Goal: Task Accomplishment & Management: Complete application form

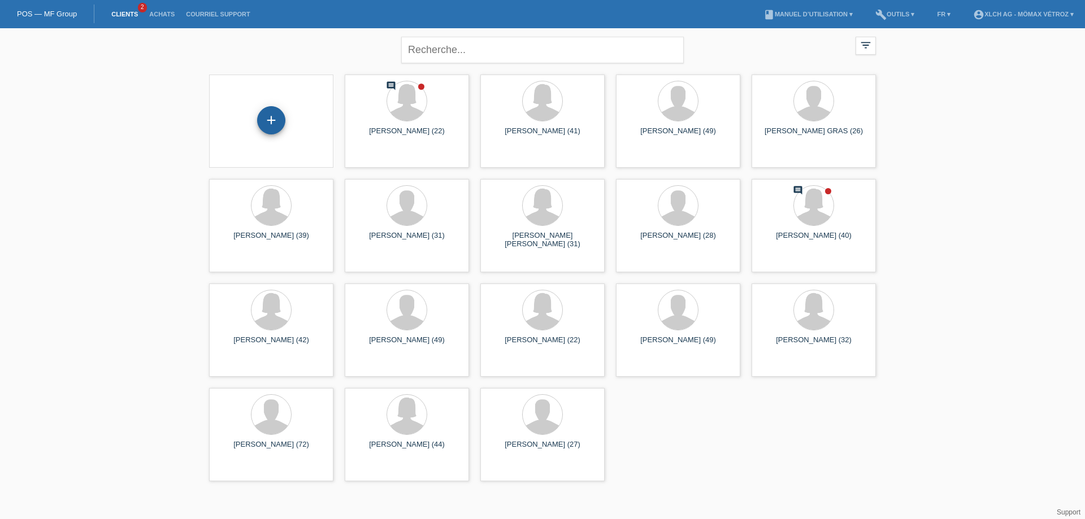
click at [270, 128] on div "+" at bounding box center [271, 120] width 28 height 28
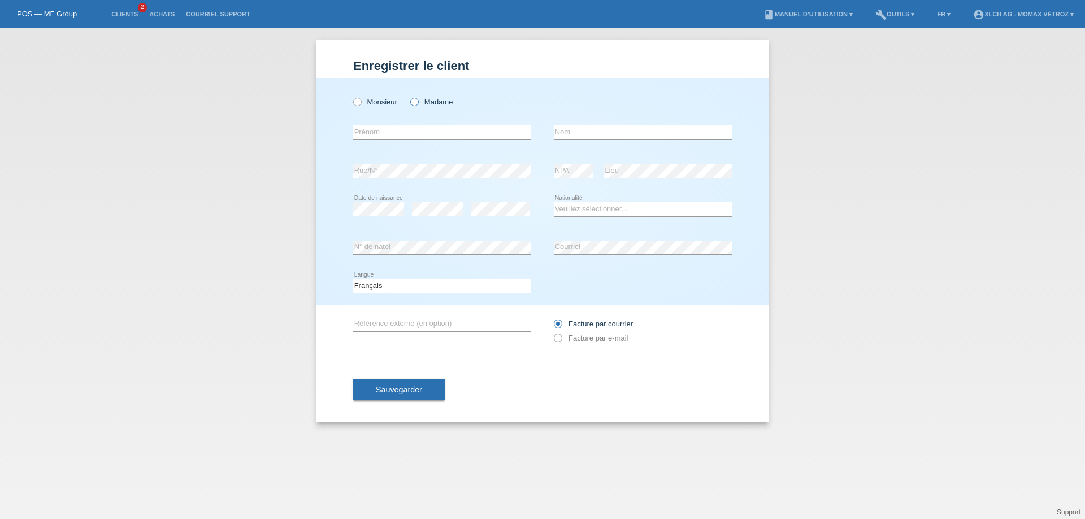
click at [409, 96] on icon at bounding box center [409, 96] width 0 height 0
click at [411, 102] on input "Madame" at bounding box center [413, 101] width 7 height 7
radio input "true"
click at [414, 131] on input "text" at bounding box center [442, 132] width 178 height 14
type input "[PERSON_NAME]"
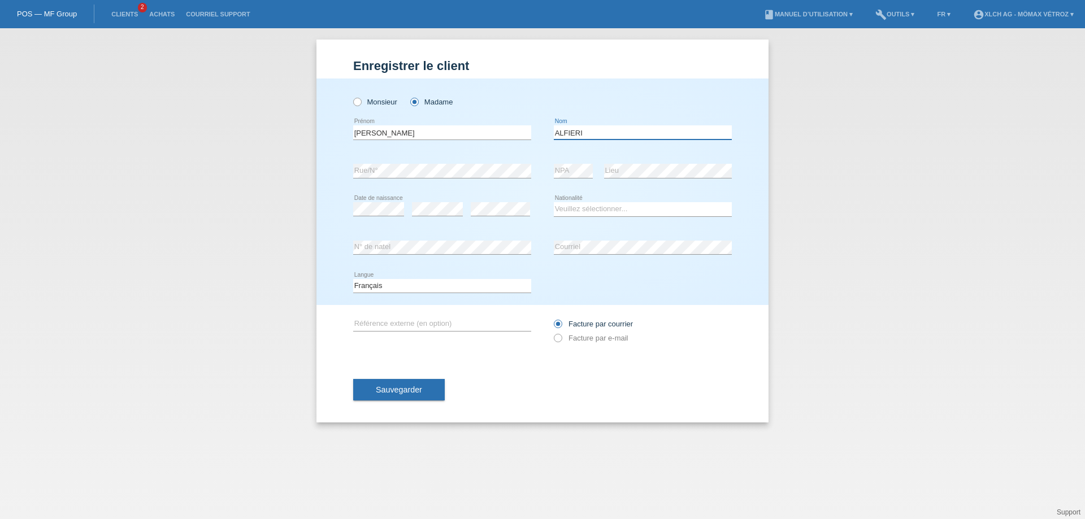
type input "ALFIERI"
click at [583, 210] on select "Veuillez sélectionner... Suisse Allemagne Autriche Liechtenstein ------------ A…" at bounding box center [643, 209] width 178 height 14
select select "CH"
click at [554, 202] on select "Veuillez sélectionner... Suisse Allemagne Autriche Liechtenstein ------------ A…" at bounding box center [643, 209] width 178 height 14
click at [126, 13] on link "Clients" at bounding box center [125, 14] width 38 height 7
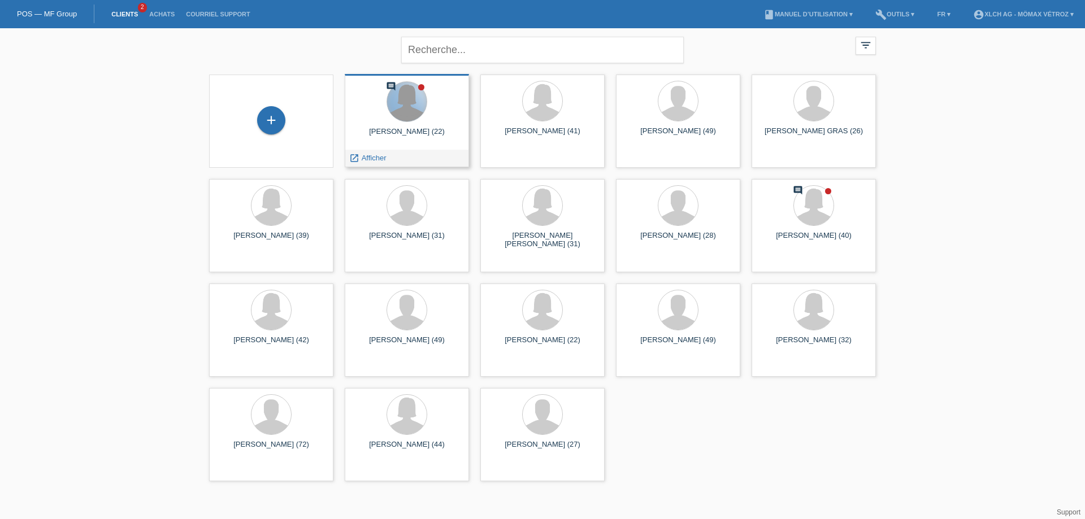
click at [424, 106] on div at bounding box center [407, 102] width 40 height 40
click at [382, 159] on span "Afficher" at bounding box center [374, 158] width 25 height 8
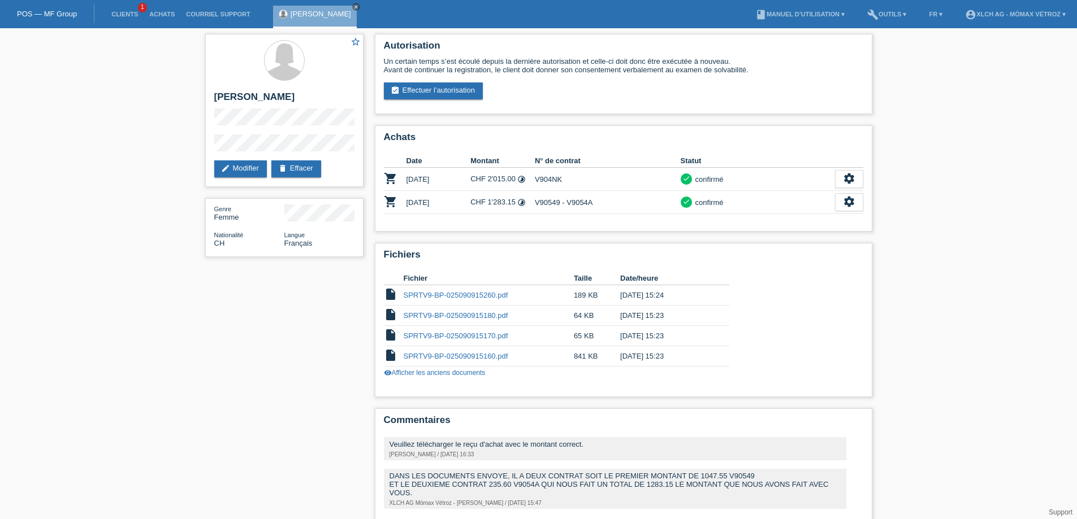
click at [129, 19] on li "Clients 1" at bounding box center [125, 14] width 38 height 29
click at [129, 16] on link "Clients" at bounding box center [125, 14] width 38 height 7
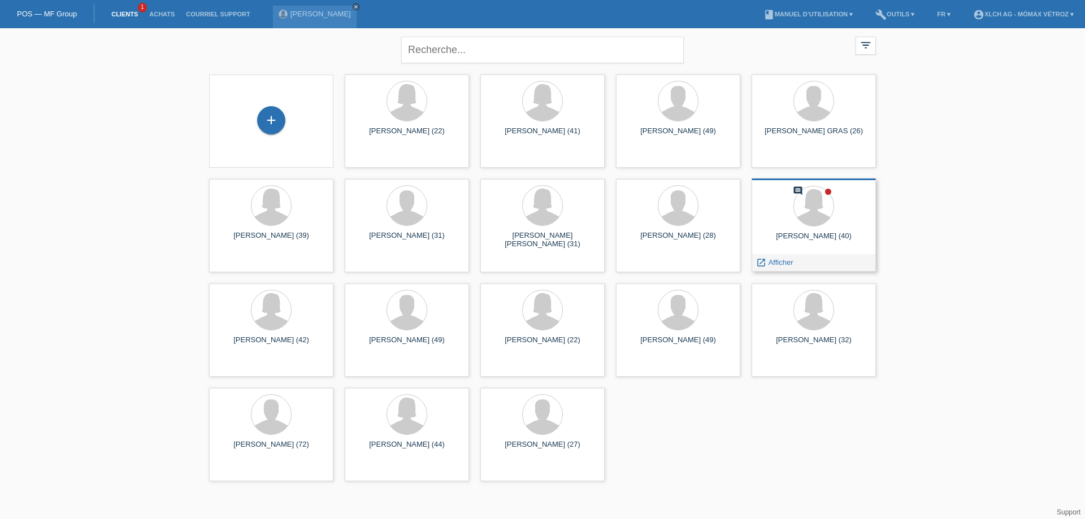
click at [835, 233] on div "[PERSON_NAME] (40)" at bounding box center [814, 241] width 106 height 18
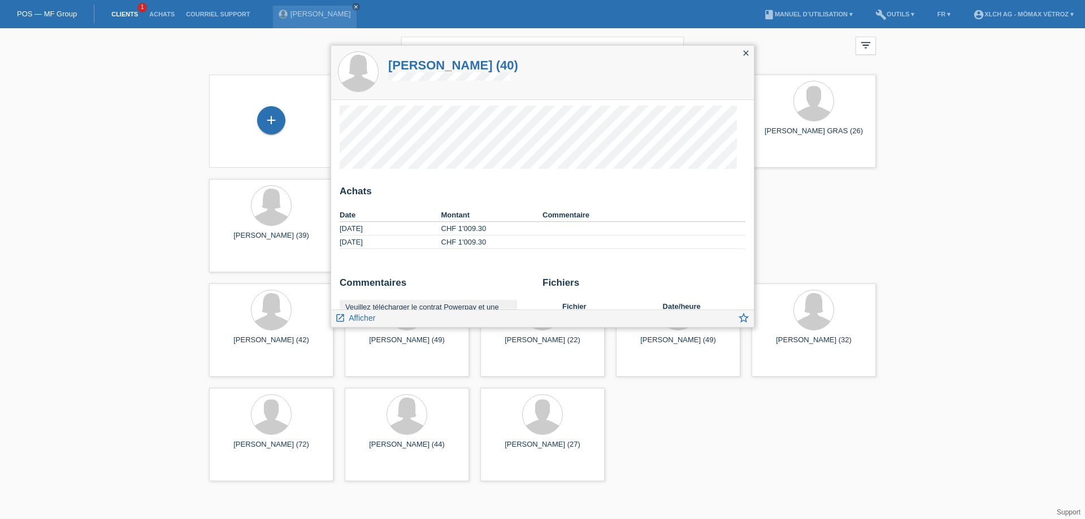
click at [746, 52] on icon "close" at bounding box center [745, 53] width 9 height 9
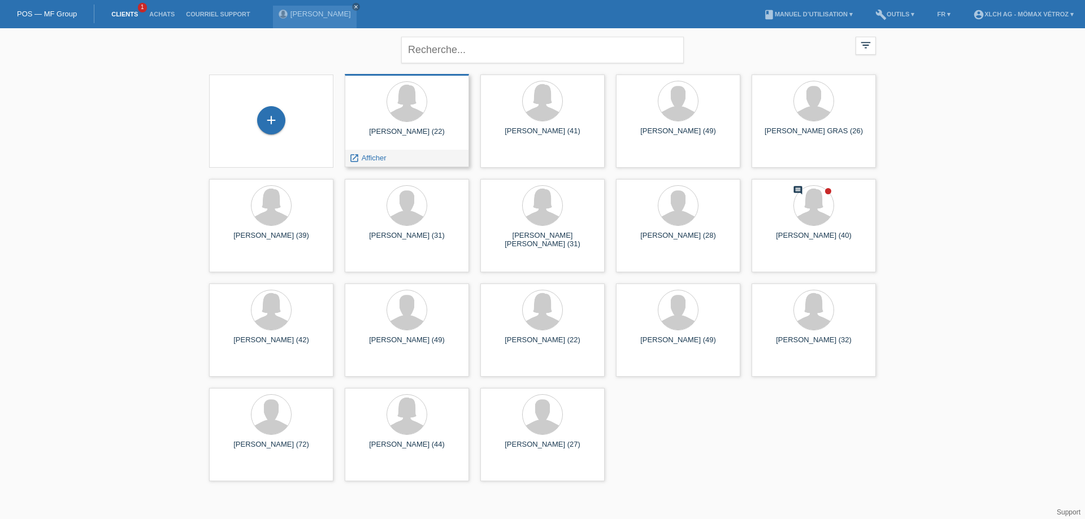
click at [398, 126] on div "[PERSON_NAME] (22) launch Afficher" at bounding box center [407, 120] width 124 height 93
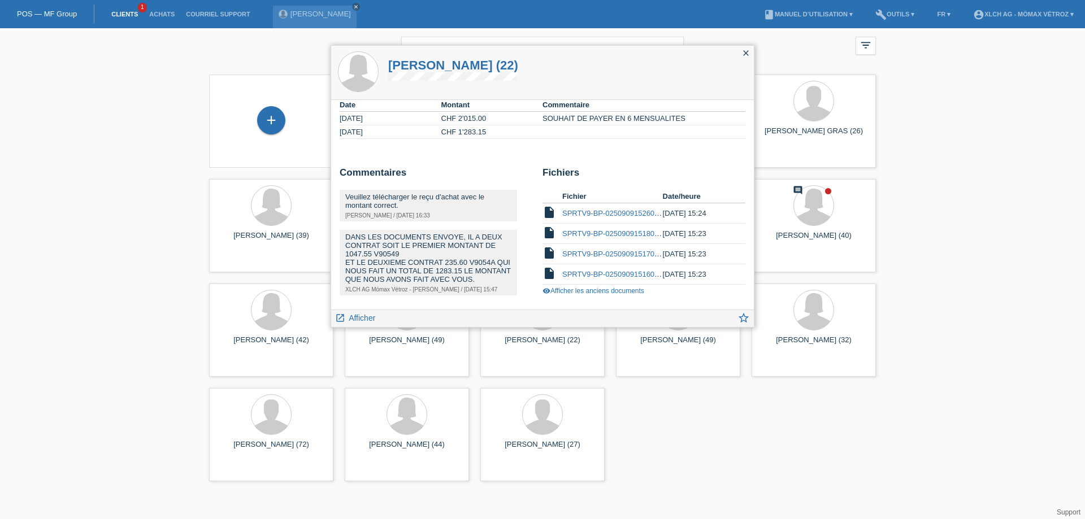
scroll to position [119, 0]
click at [585, 209] on link "SPRTV9-BP-025090915260.pdf" at bounding box center [614, 213] width 105 height 8
click at [631, 250] on link "SPRTV9-BP-025090915170.pdf" at bounding box center [614, 254] width 105 height 8
click at [488, 253] on div "DANS LES DOCUMENTS ENVOYE, IL A DEUX CONTRAT SOIT LE PREMIER MONTANT DE 1047.55…" at bounding box center [428, 258] width 166 height 51
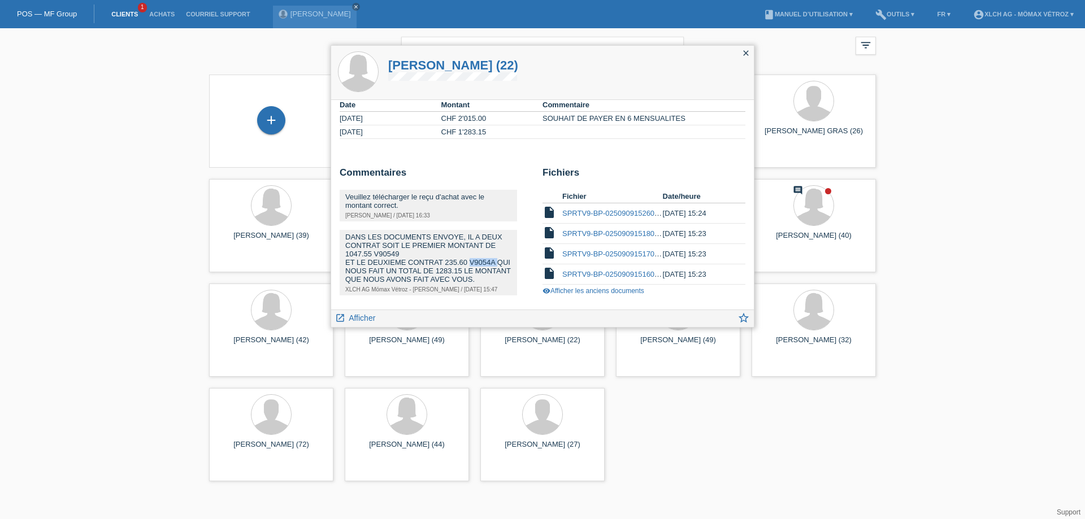
copy div "V9054A"
click at [388, 245] on div "DANS LES DOCUMENTS ENVOYE, IL A DEUX CONTRAT SOIT LE PREMIER MONTANT DE 1047.55…" at bounding box center [428, 258] width 166 height 51
copy div "V90549"
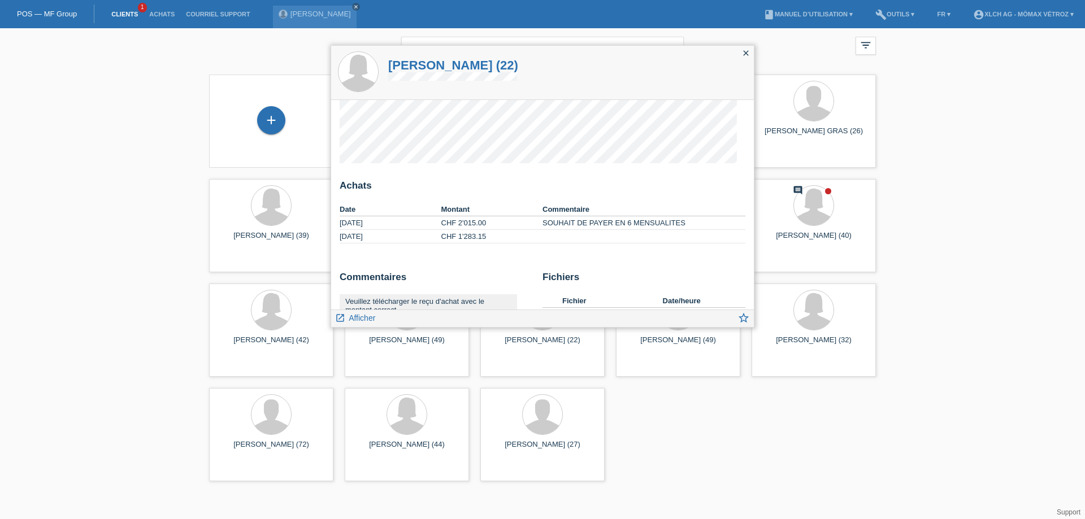
scroll to position [0, 0]
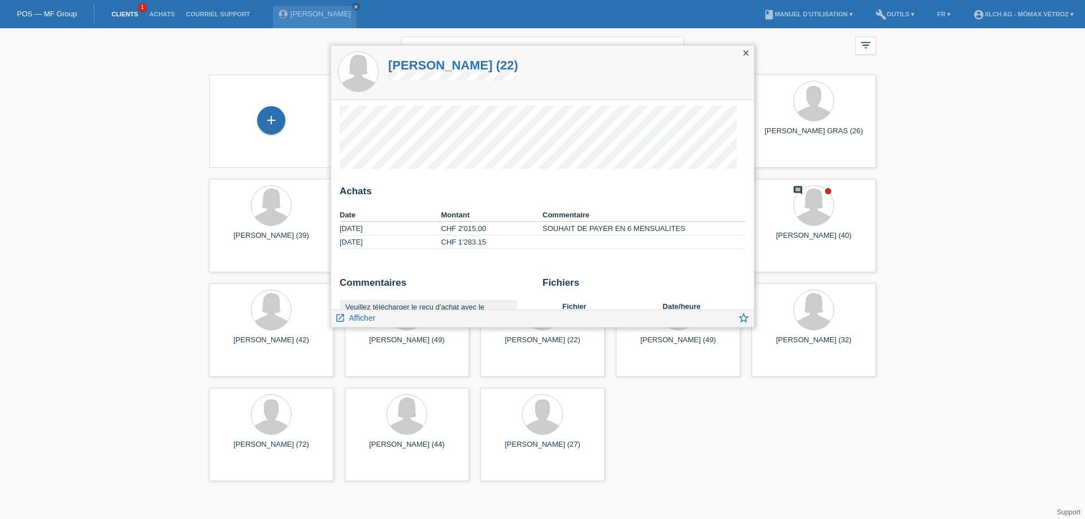
click at [750, 52] on icon "close" at bounding box center [745, 53] width 9 height 9
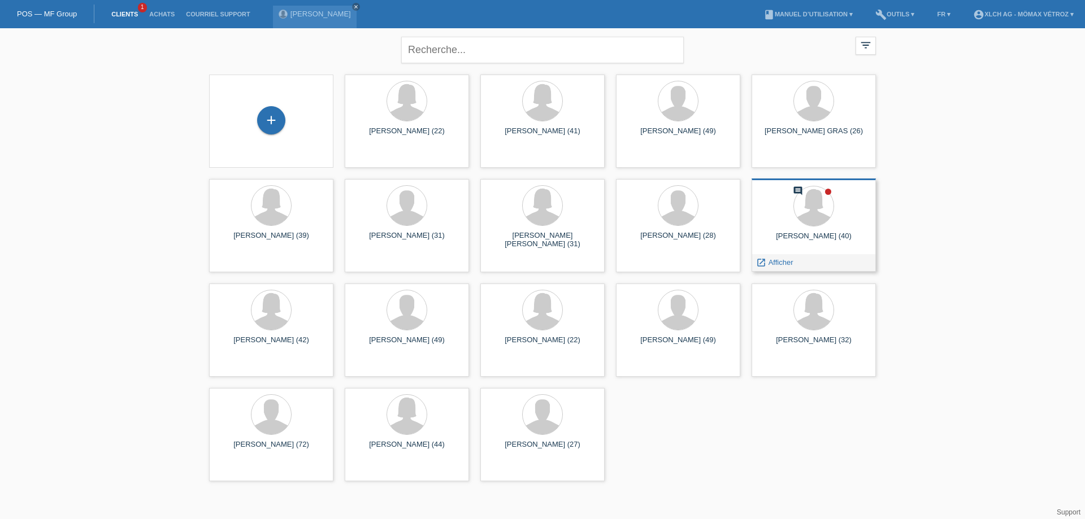
click at [804, 237] on div "[PERSON_NAME] (40)" at bounding box center [814, 241] width 106 height 18
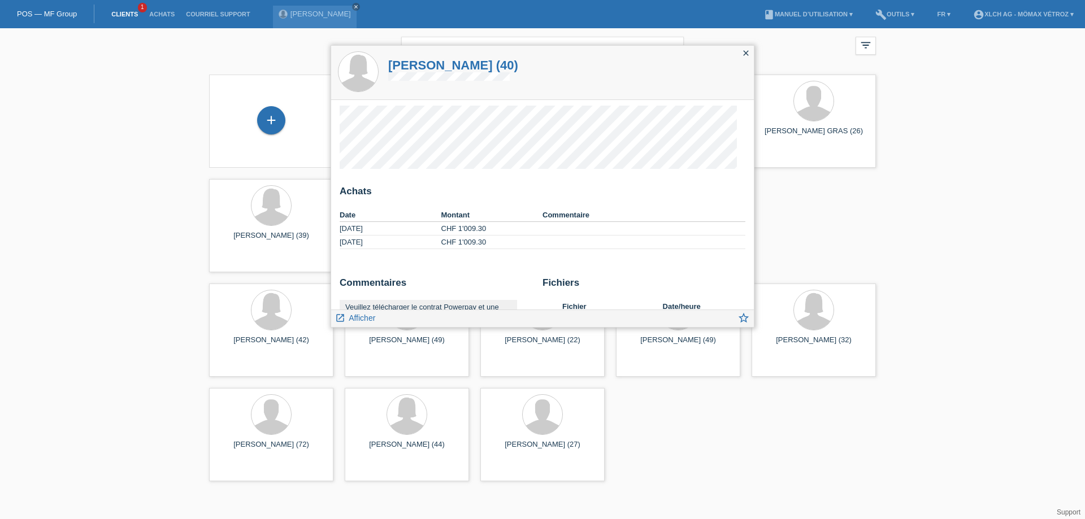
click at [625, 242] on td at bounding box center [644, 243] width 203 height 14
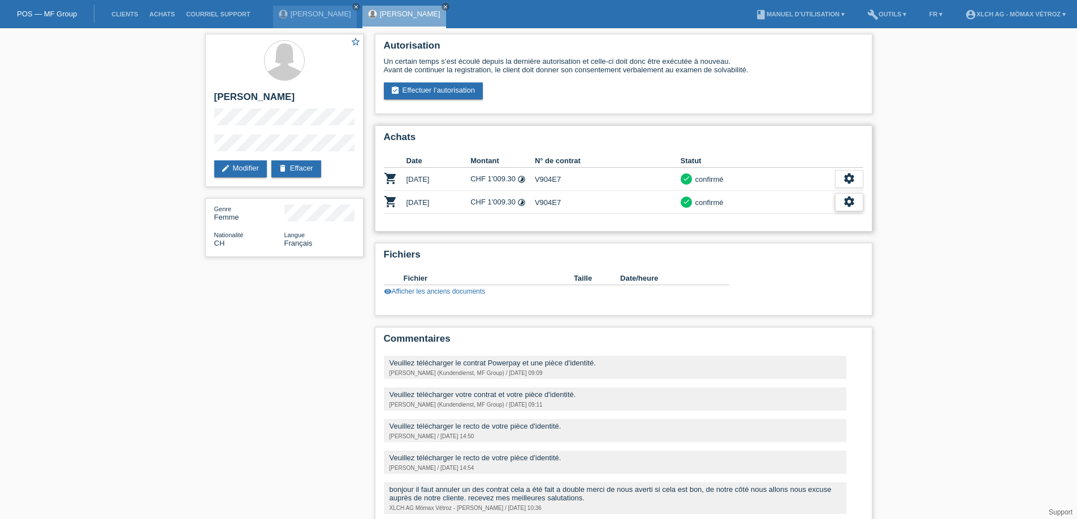
click at [843, 204] on icon "settings" at bounding box center [849, 202] width 12 height 12
click at [442, 6] on icon "close" at bounding box center [445, 7] width 6 height 6
click at [355, 6] on icon "close" at bounding box center [356, 7] width 6 height 6
click at [124, 15] on link "Clients" at bounding box center [125, 14] width 38 height 7
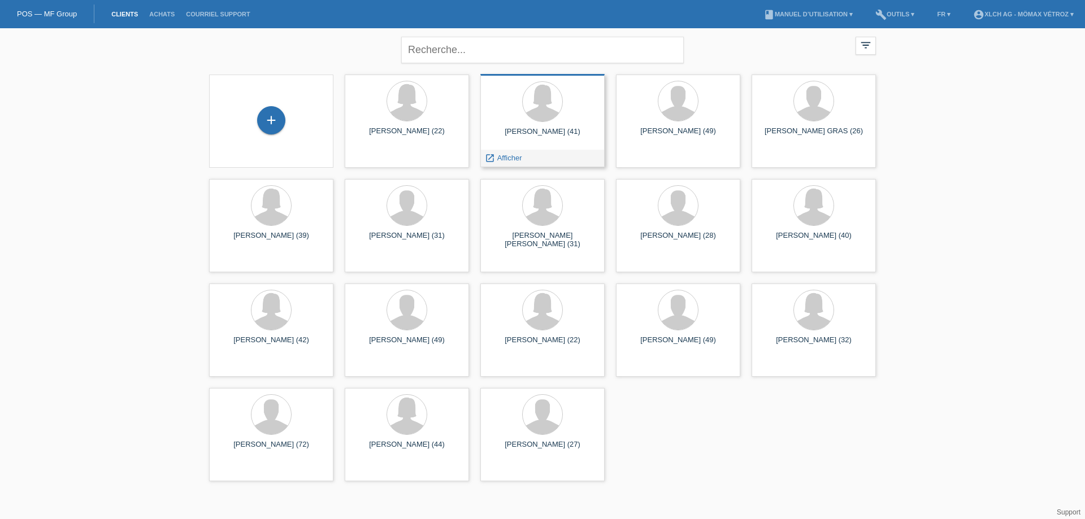
click at [527, 128] on div "celine dos santos (41)" at bounding box center [542, 136] width 106 height 18
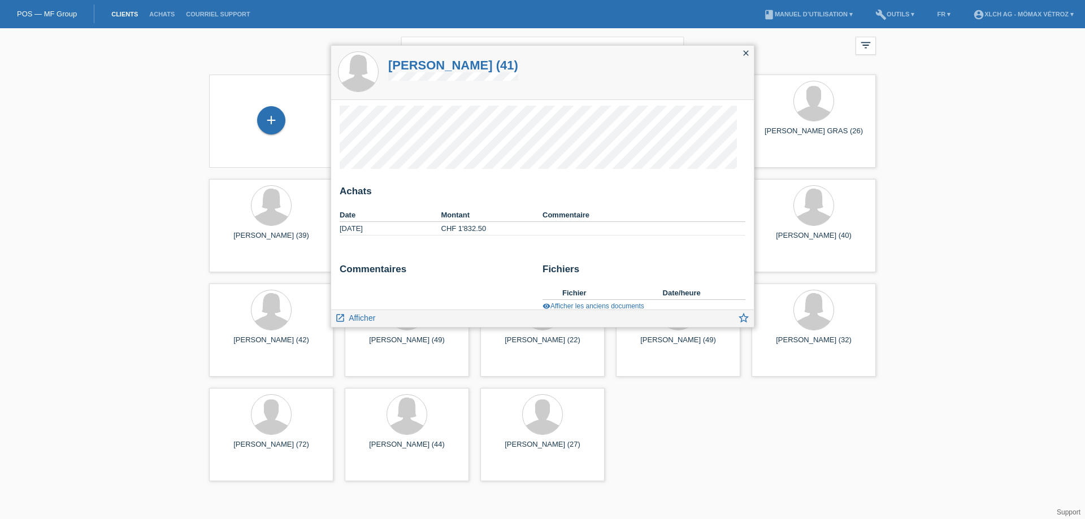
click at [746, 53] on icon "close" at bounding box center [745, 53] width 9 height 9
